Goal: Navigation & Orientation: Find specific page/section

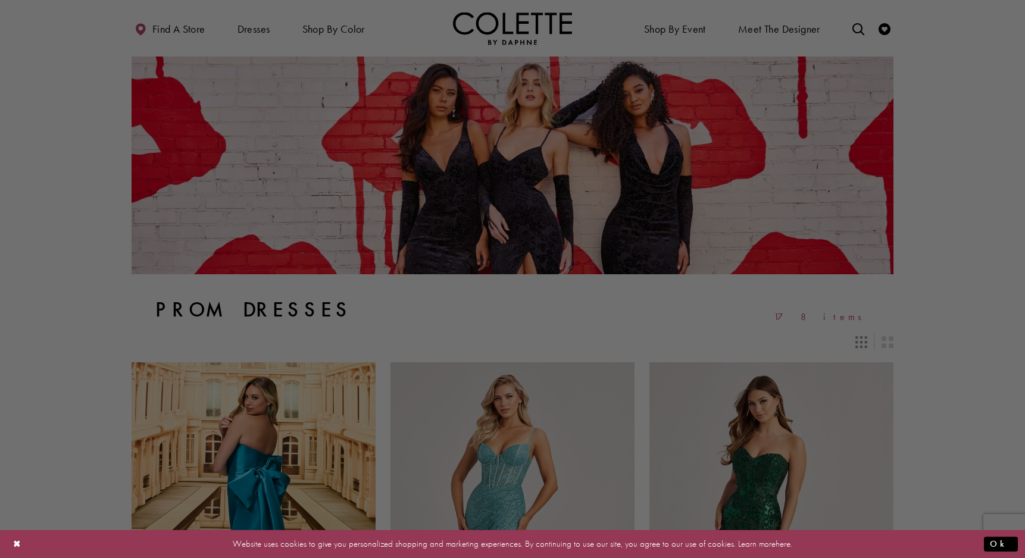
click at [778, 545] on link "here" at bounding box center [783, 544] width 15 height 12
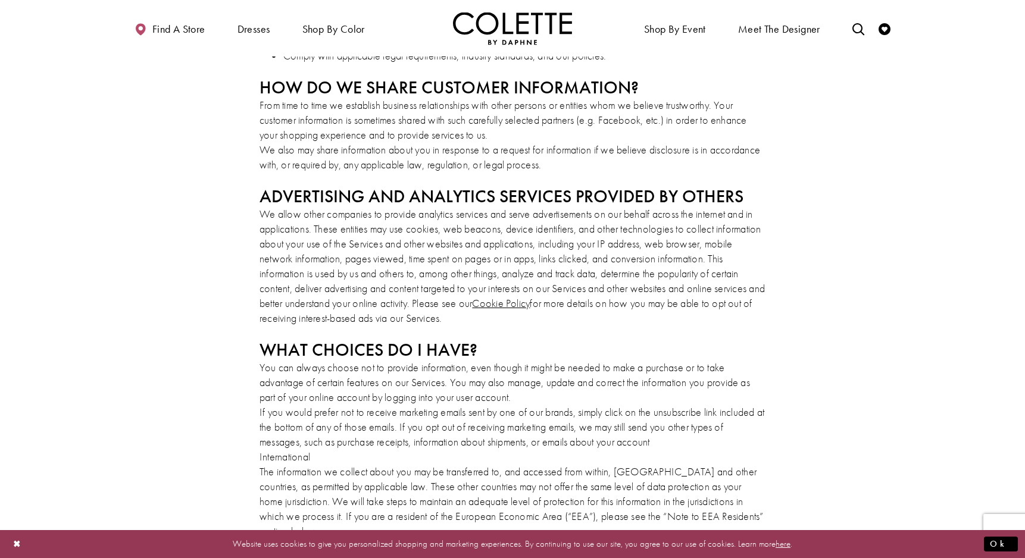
scroll to position [707, 0]
click at [521, 304] on link "Cookie Policy" at bounding box center [501, 303] width 58 height 14
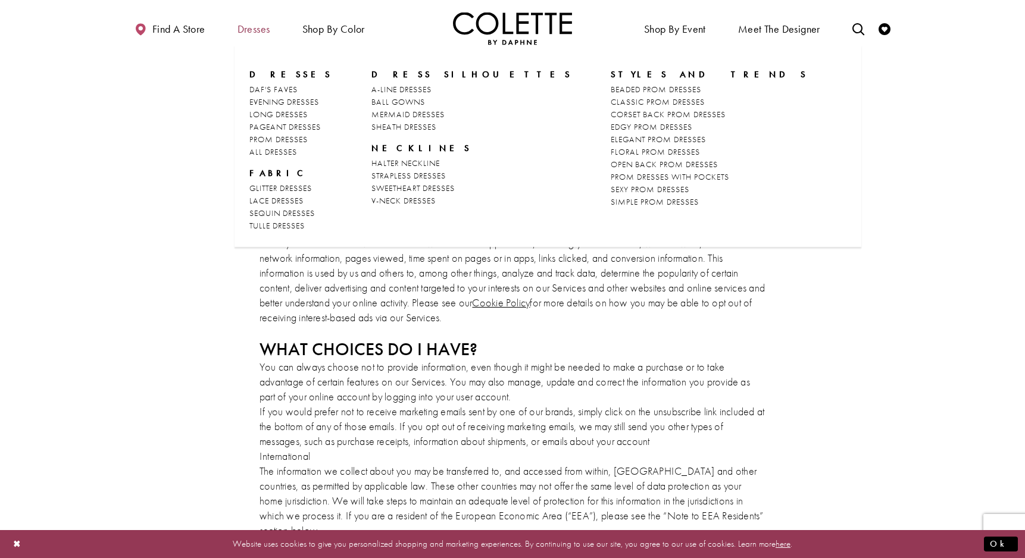
click at [251, 27] on span "Dresses" at bounding box center [254, 29] width 33 height 12
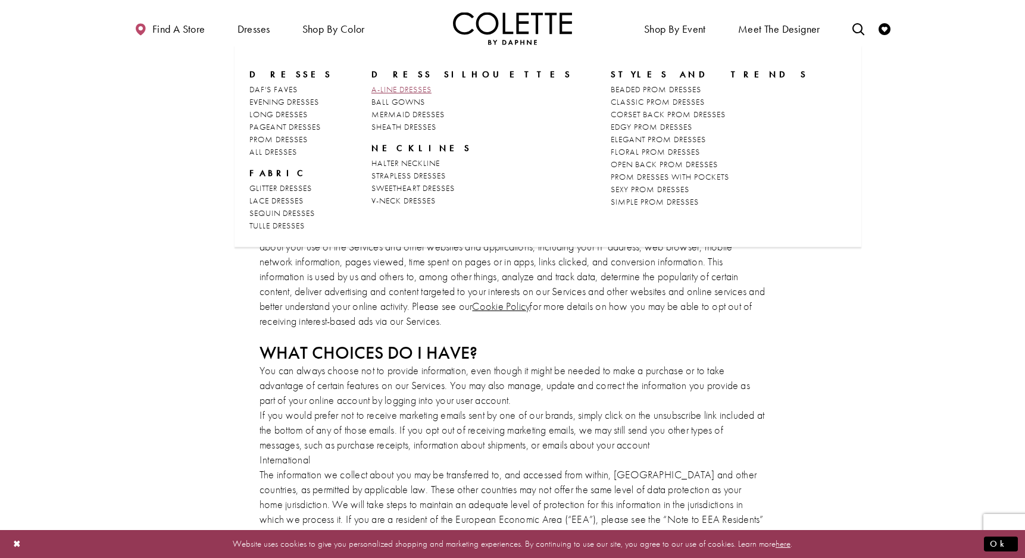
scroll to position [700, 0]
click at [402, 86] on span "A-LINE DRESSES" at bounding box center [401, 89] width 60 height 11
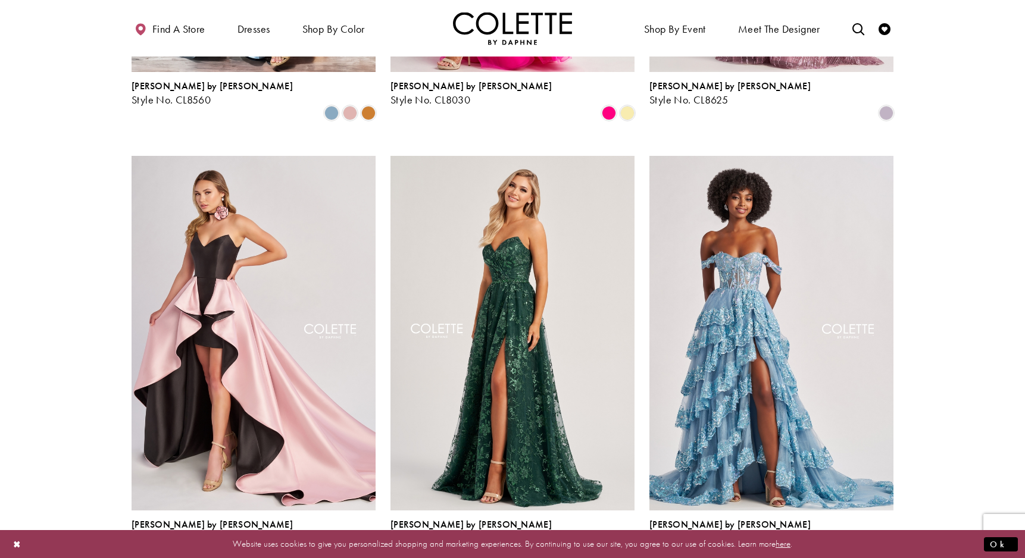
scroll to position [844, 0]
